Goal: Navigation & Orientation: Find specific page/section

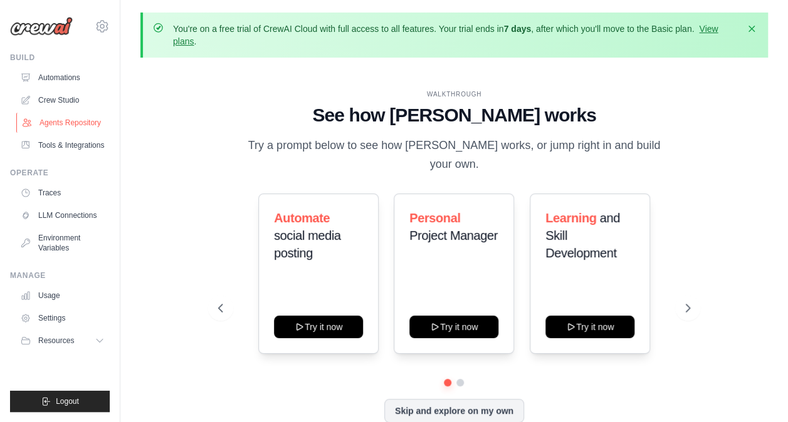
scroll to position [55, 0]
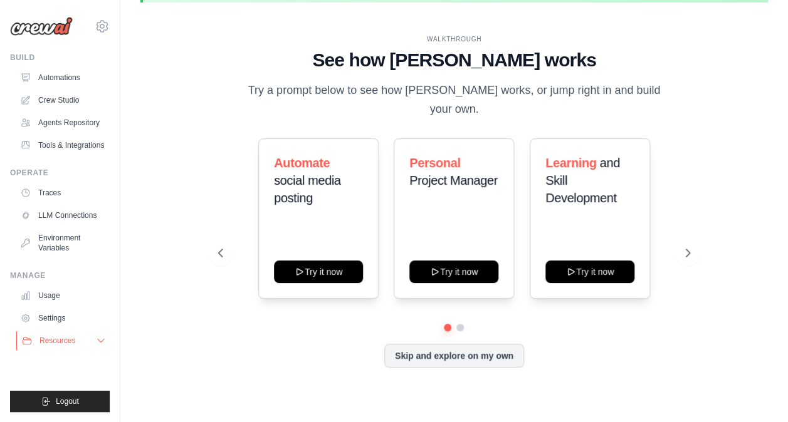
click at [65, 342] on span "Resources" at bounding box center [57, 341] width 36 height 10
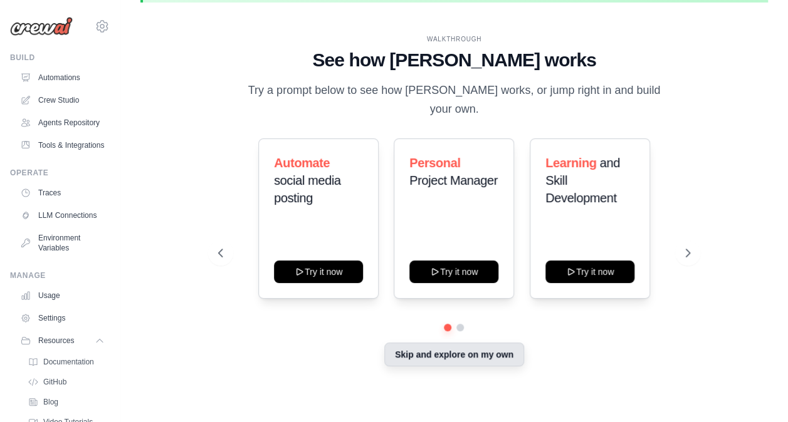
click at [478, 345] on button "Skip and explore on my own" at bounding box center [454, 355] width 140 height 24
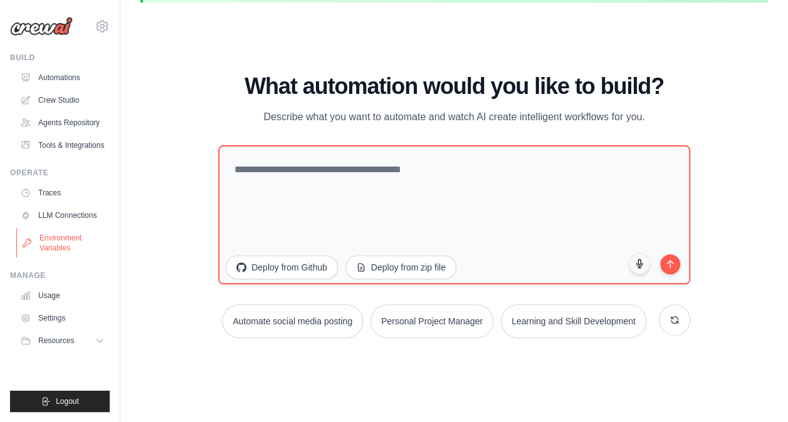
scroll to position [0, 0]
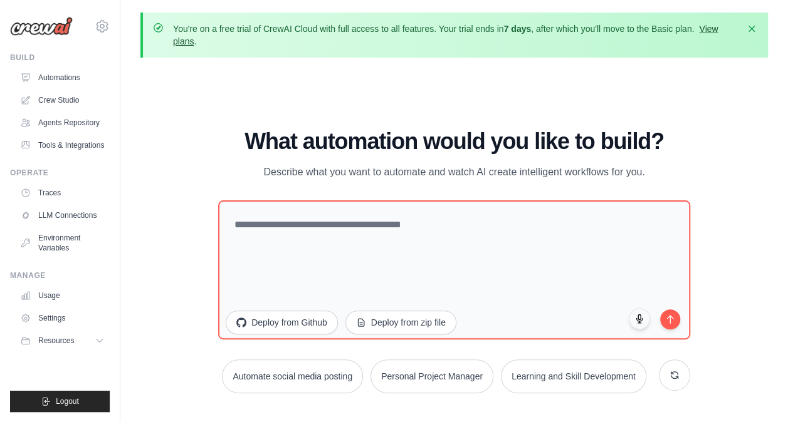
click at [716, 28] on link "View plans" at bounding box center [445, 35] width 545 height 23
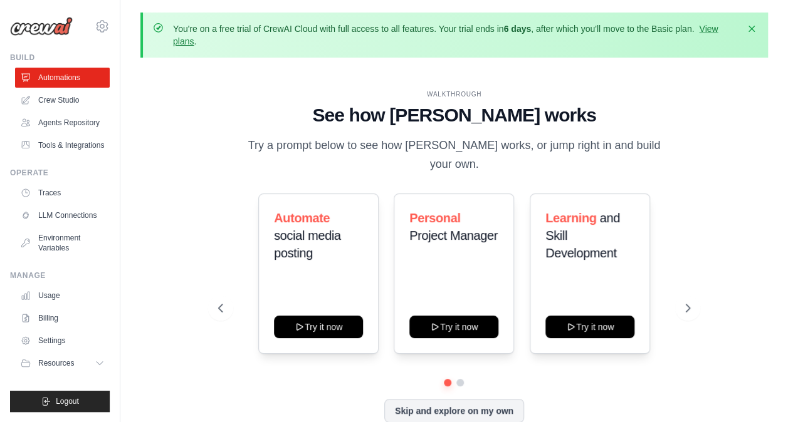
click at [347, 2] on main "You're on a free trial of CrewAI Cloud with full access to all features. Your t…" at bounding box center [453, 239] width 667 height 478
